Goal: Task Accomplishment & Management: Use online tool/utility

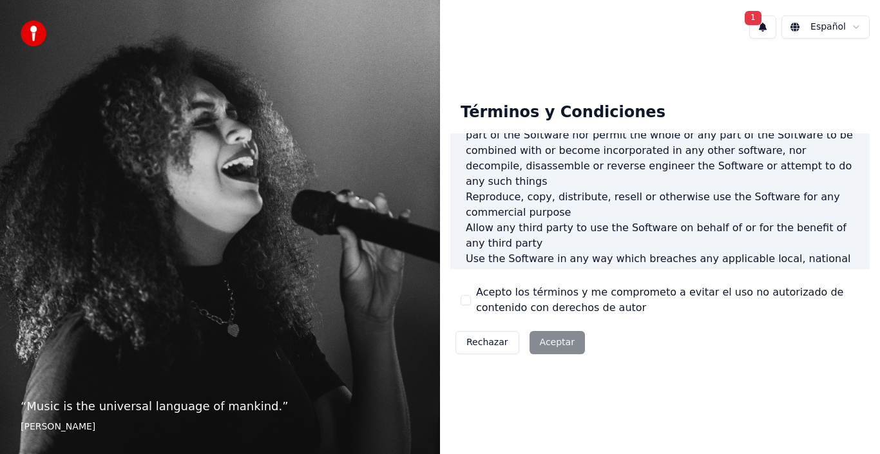
scroll to position [498, 0]
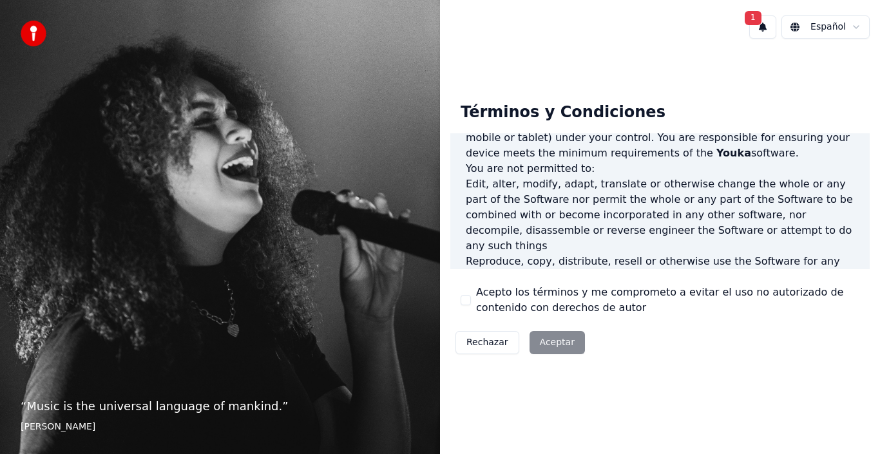
click at [534, 348] on div "Rechazar Aceptar" at bounding box center [520, 342] width 140 height 33
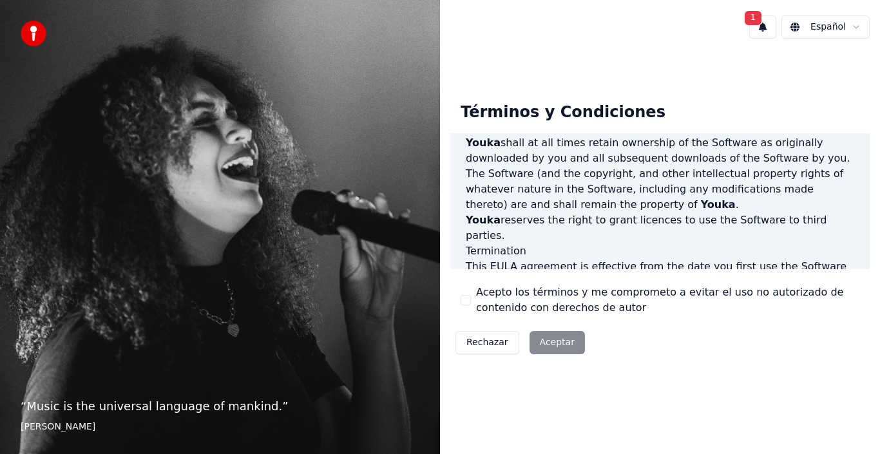
scroll to position [884, 0]
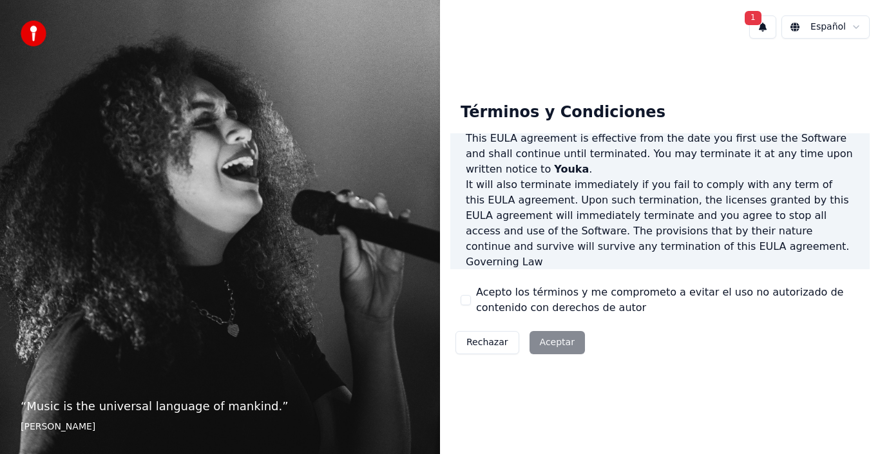
click at [764, 25] on button "1" at bounding box center [762, 26] width 27 height 23
click at [837, 68] on button "Actualizar" at bounding box center [845, 67] width 66 height 23
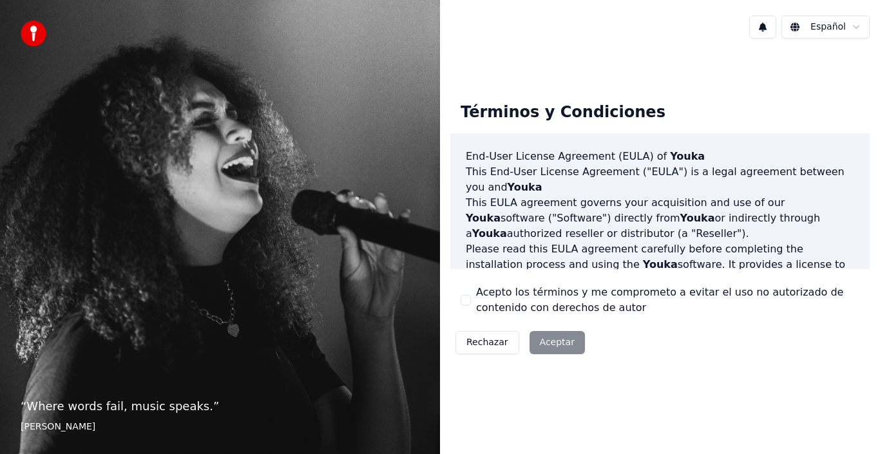
click at [555, 345] on div "Rechazar Aceptar" at bounding box center [520, 342] width 140 height 33
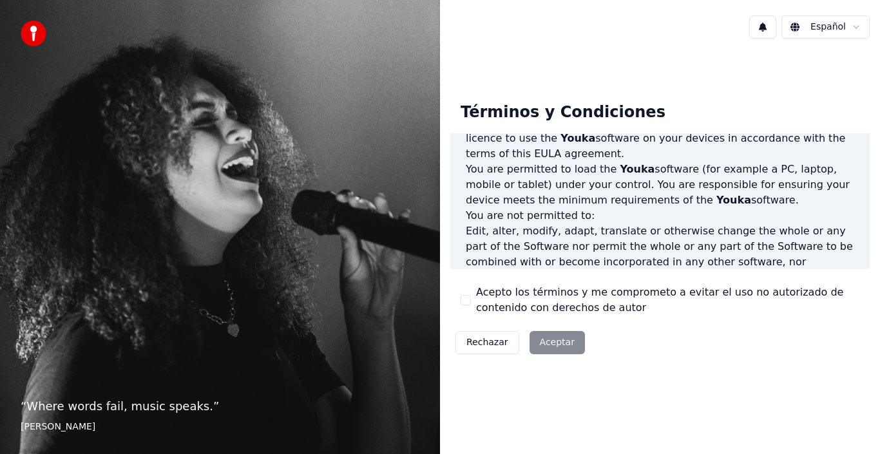
scroll to position [837, 0]
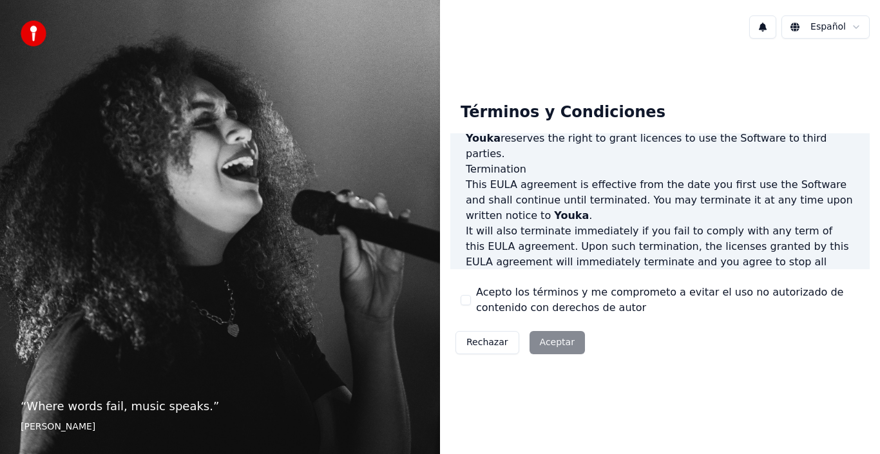
click at [557, 297] on label "Acepto los términos y me comprometo a evitar el uso no autorizado de contenido …" at bounding box center [667, 300] width 383 height 31
click at [471, 297] on button "Acepto los términos y me comprometo a evitar el uso no autorizado de contenido …" at bounding box center [466, 300] width 10 height 10
click at [542, 342] on button "Aceptar" at bounding box center [556, 342] width 55 height 23
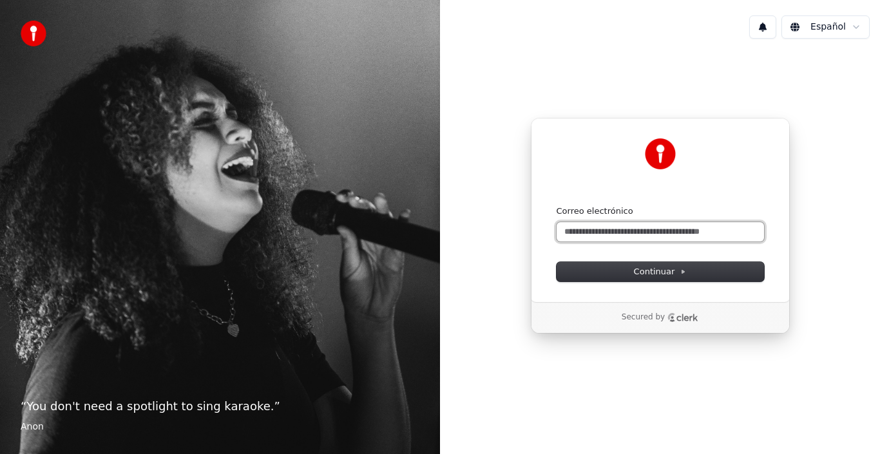
click at [654, 237] on input "Correo electrónico" at bounding box center [660, 231] width 207 height 19
click at [575, 236] on input "Correo electrónico" at bounding box center [660, 231] width 207 height 19
type input "*"
paste input "**********"
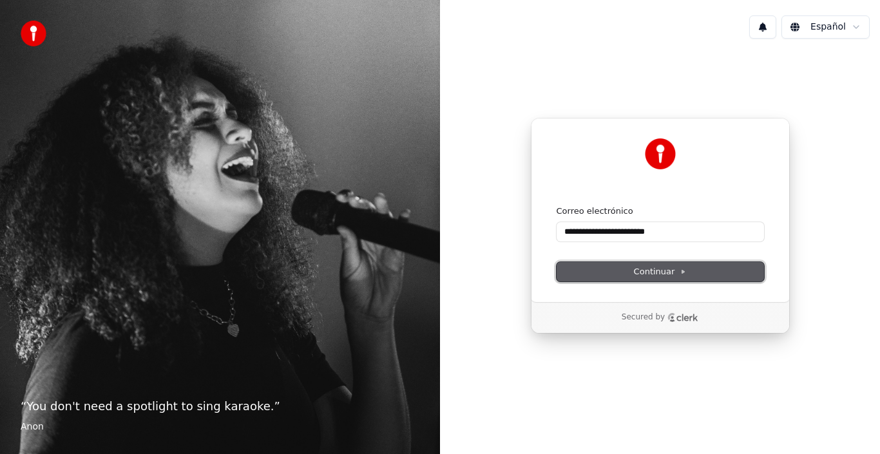
click at [644, 274] on span "Continuar" at bounding box center [660, 272] width 53 height 12
type input "**********"
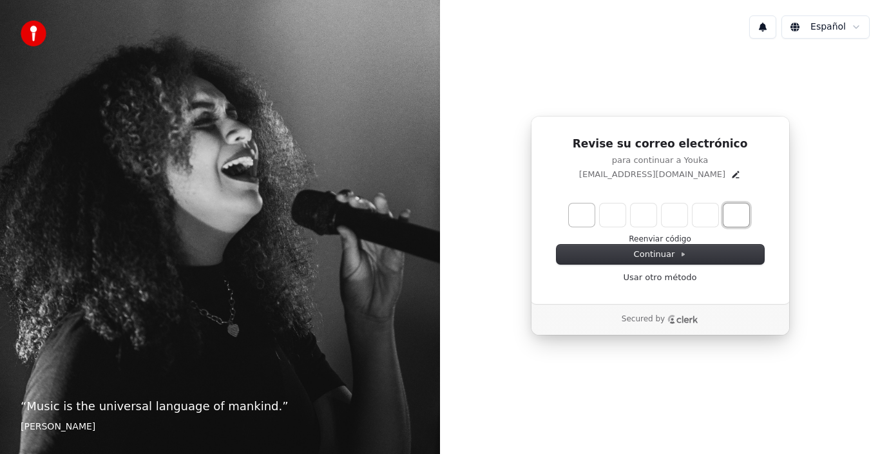
paste input "*"
type input "******"
type input "*"
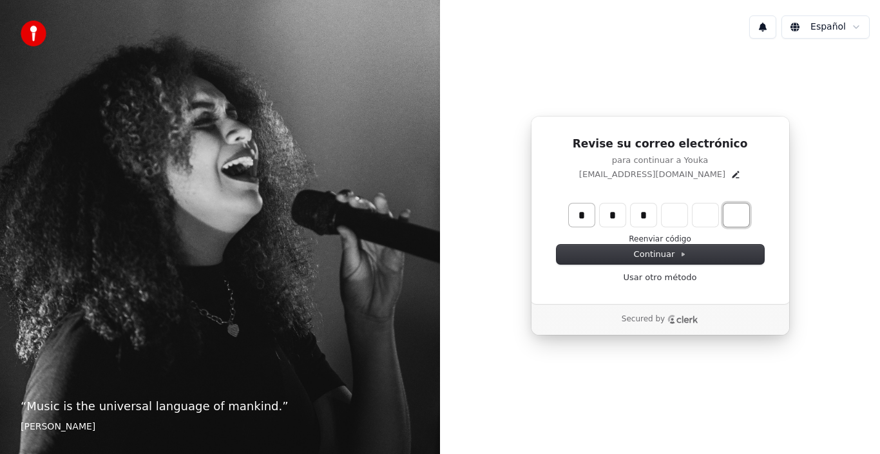
type input "*"
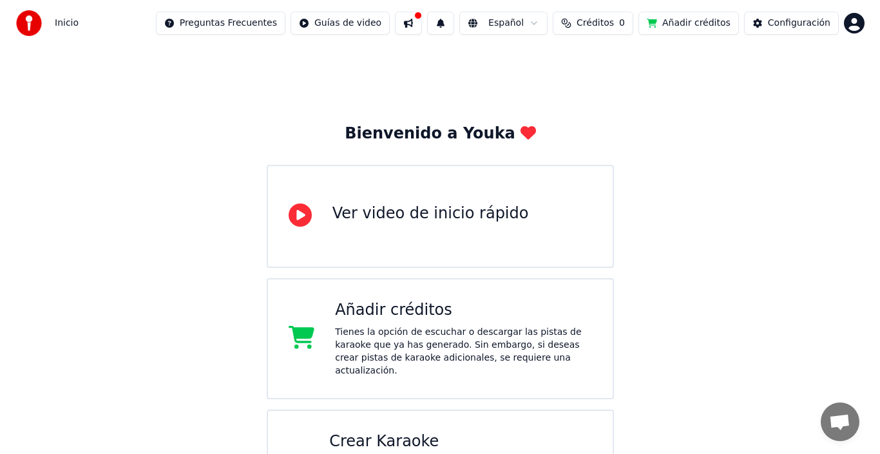
scroll to position [51, 0]
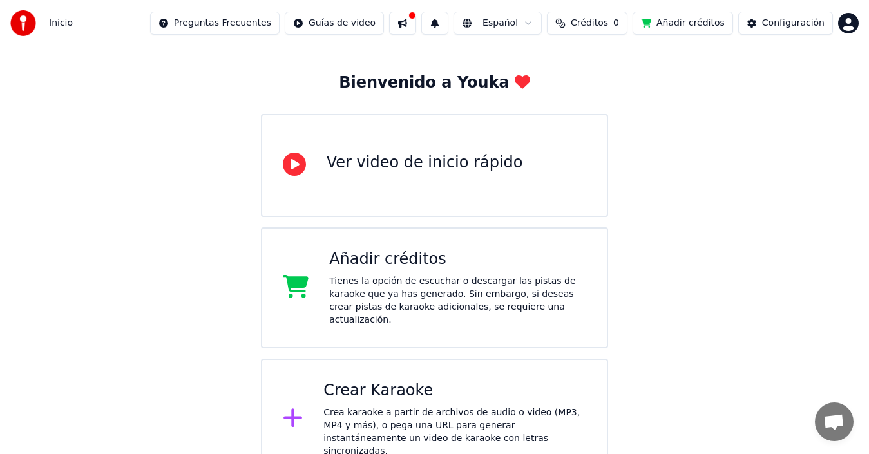
click at [383, 406] on div "Crea karaoke a partir de archivos de audio o video (MP3, MP4 y más), o pega una…" at bounding box center [454, 432] width 263 height 52
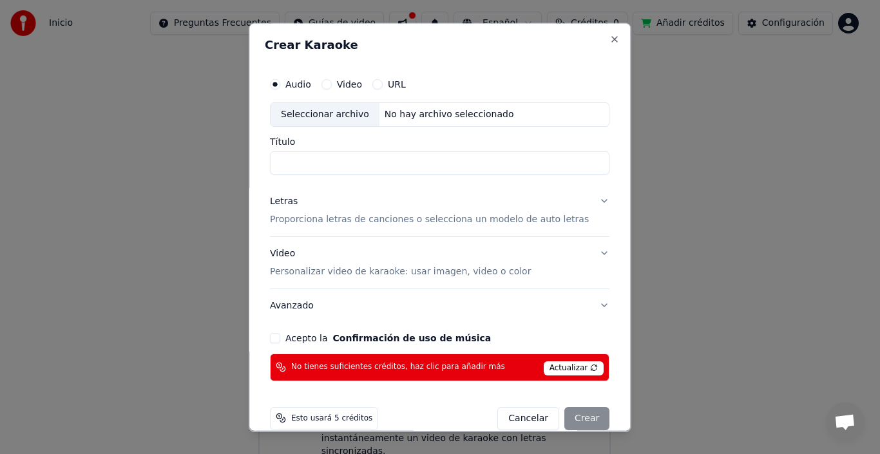
click at [551, 365] on span "Actualizar" at bounding box center [574, 368] width 61 height 14
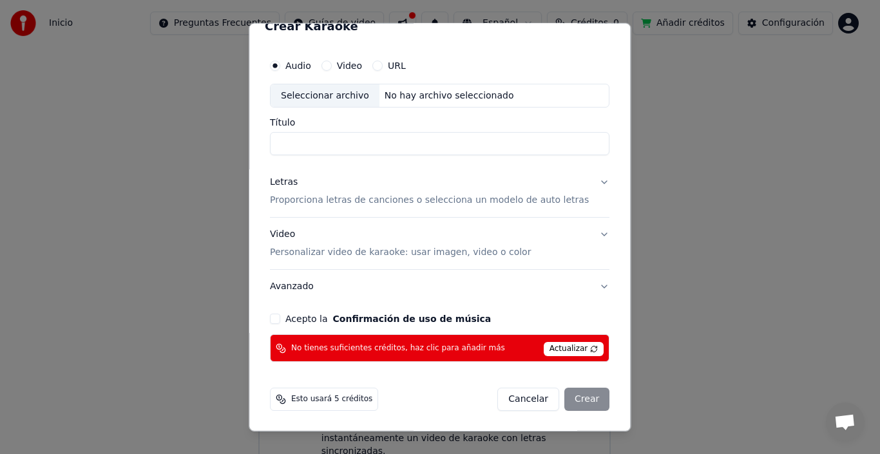
scroll to position [0, 0]
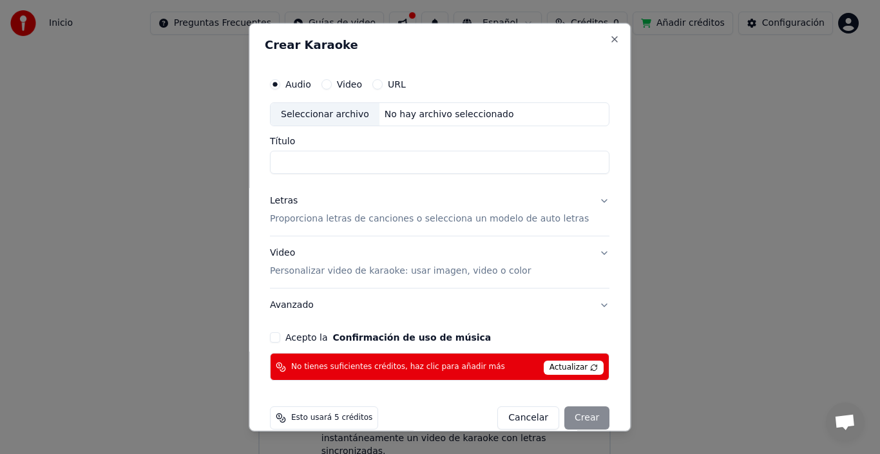
click at [332, 117] on div "Seleccionar archivo" at bounding box center [325, 113] width 109 height 23
type input "**********"
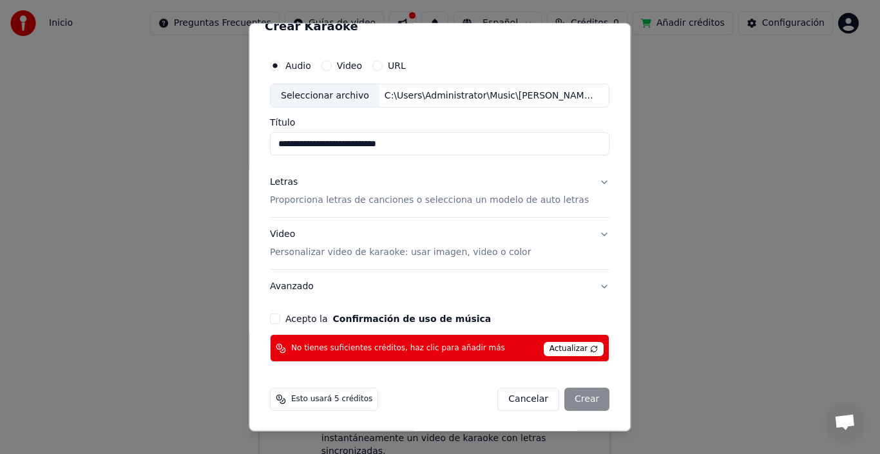
click at [570, 398] on div "Cancelar Crear" at bounding box center [554, 399] width 112 height 23
click at [549, 349] on span "Actualizar" at bounding box center [574, 349] width 61 height 14
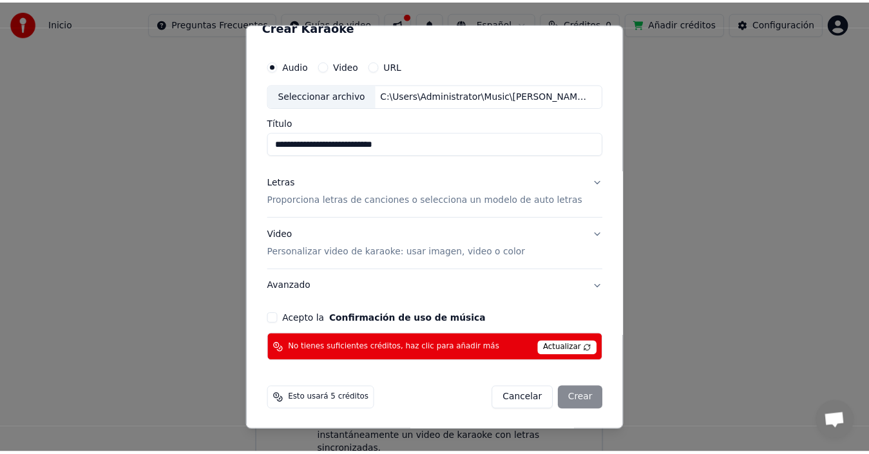
scroll to position [0, 0]
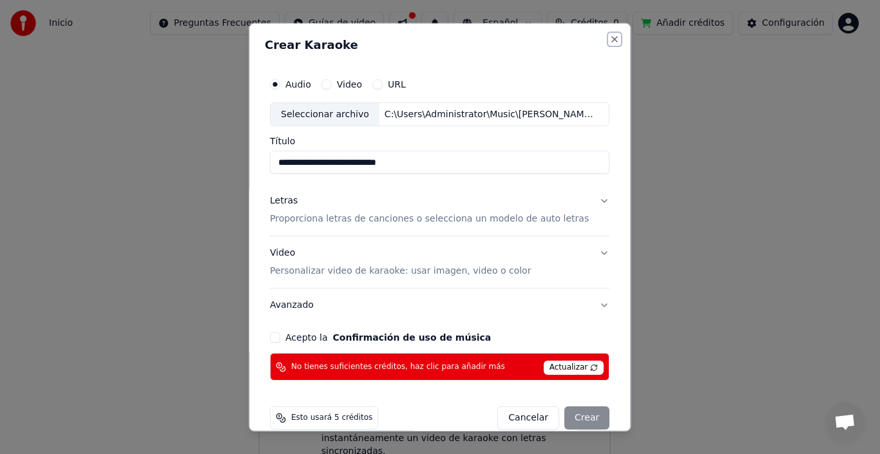
click at [610, 41] on button "Close" at bounding box center [615, 38] width 10 height 10
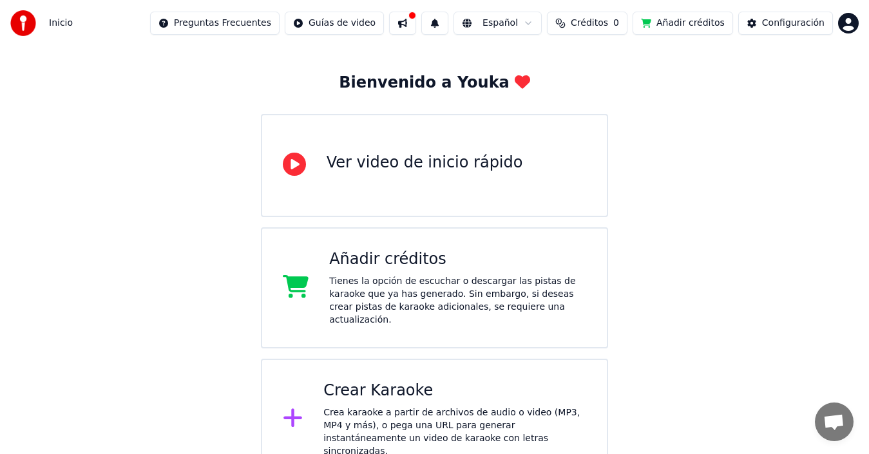
click at [671, 28] on button "Añadir créditos" at bounding box center [683, 23] width 100 height 23
